Goal: Task Accomplishment & Management: Manage account settings

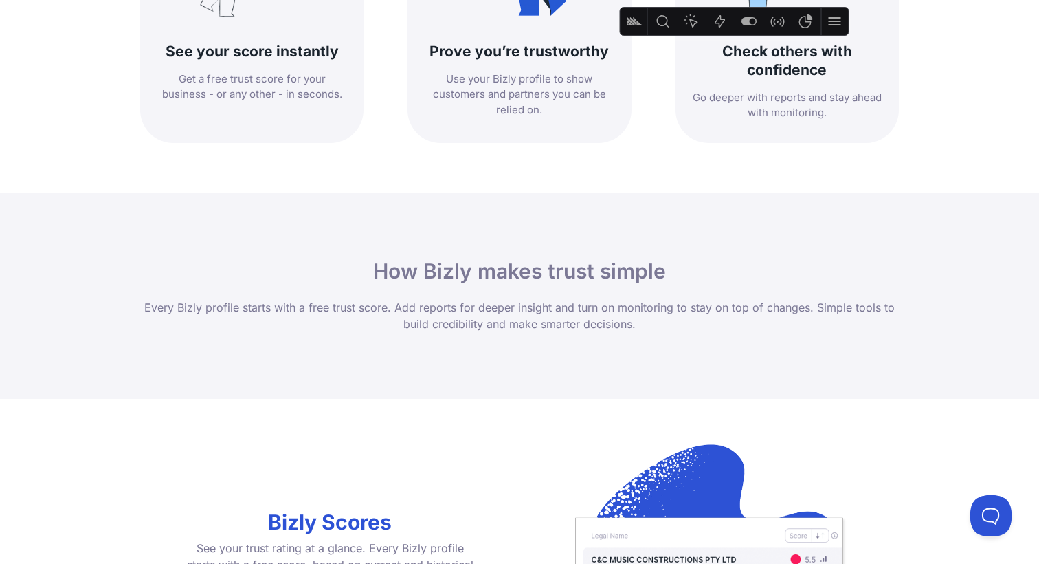
scroll to position [824, 0]
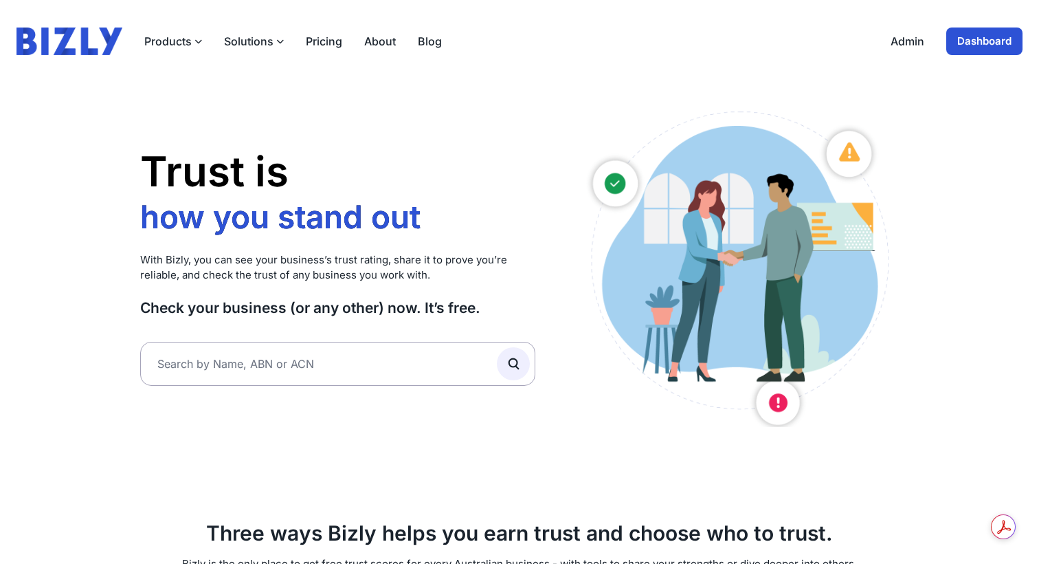
click at [986, 41] on link "Dashboard" at bounding box center [985, 40] width 76 height 27
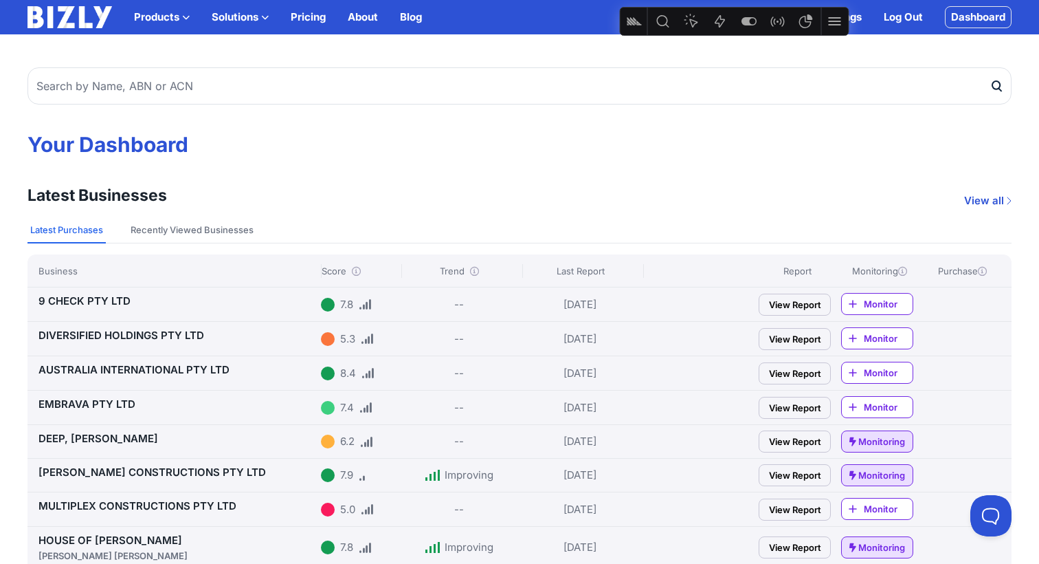
click at [78, 302] on link "9 CHECK PTY LTD" at bounding box center [84, 300] width 92 height 13
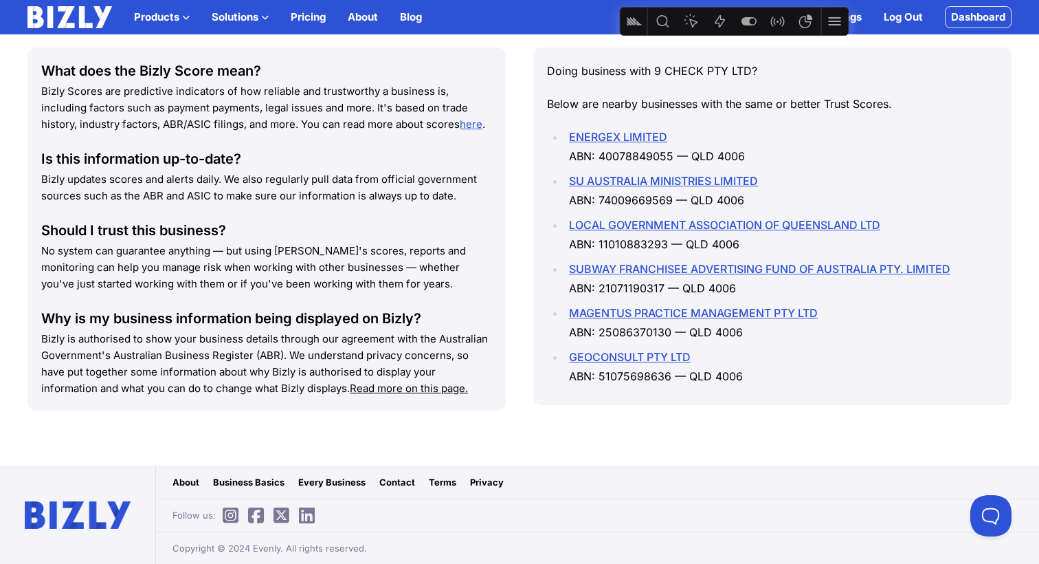
scroll to position [1726, 0]
click at [960, 16] on link "Dashboard" at bounding box center [978, 17] width 67 height 22
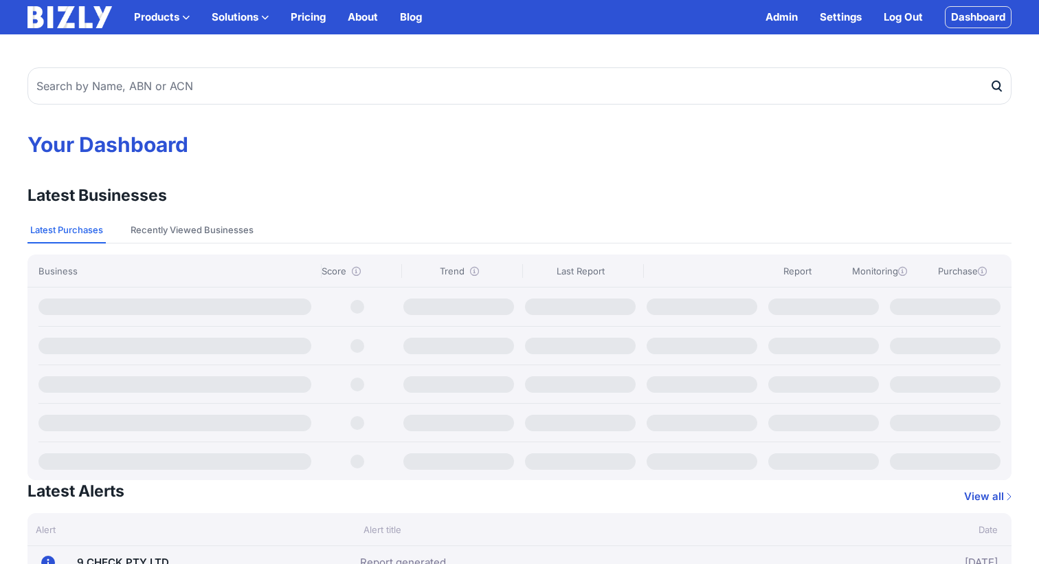
click at [835, 19] on link "Settings" at bounding box center [841, 17] width 42 height 16
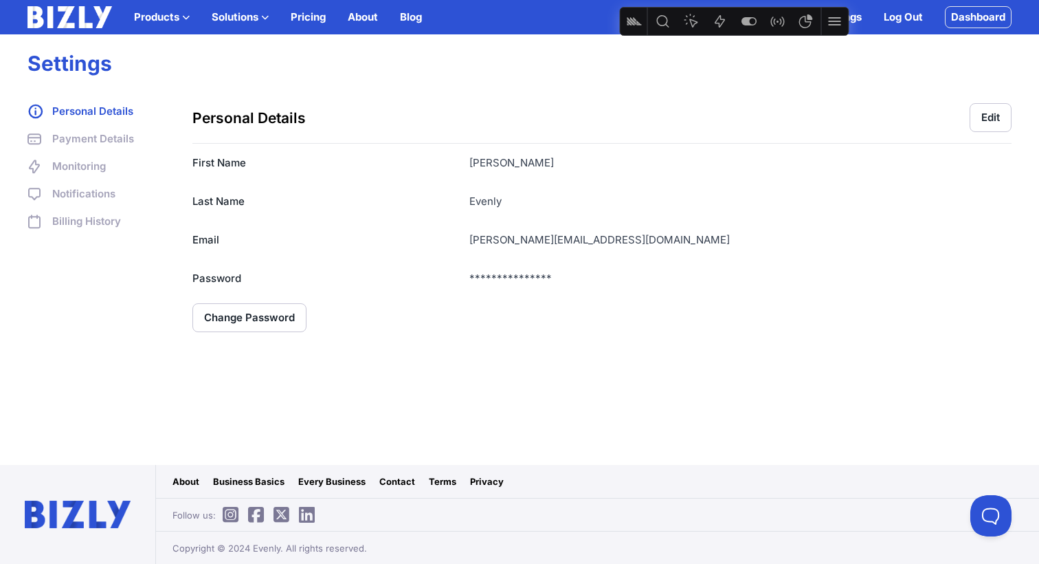
click at [76, 141] on link "Payment Details" at bounding box center [95, 139] width 137 height 16
click at [82, 137] on link "Payment Details" at bounding box center [95, 139] width 137 height 16
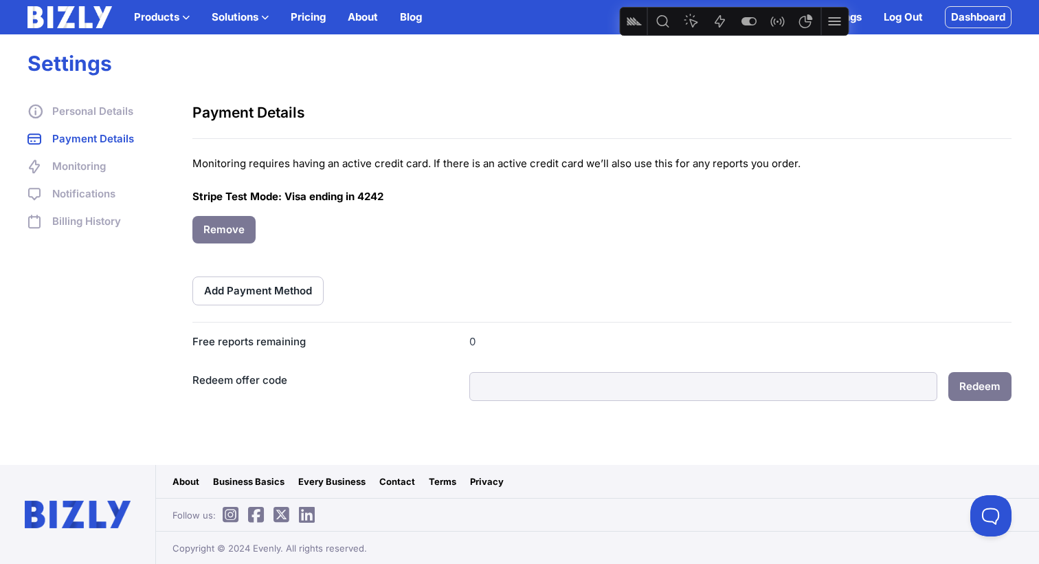
click at [252, 295] on button "Add Payment Method" at bounding box center [257, 290] width 131 height 29
